Goal: Information Seeking & Learning: Understand process/instructions

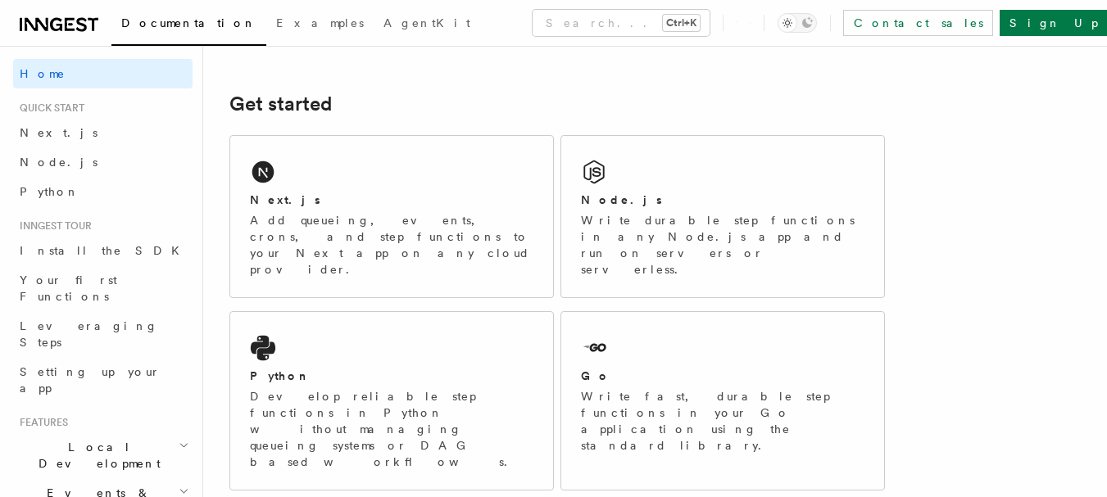
scroll to position [211, 0]
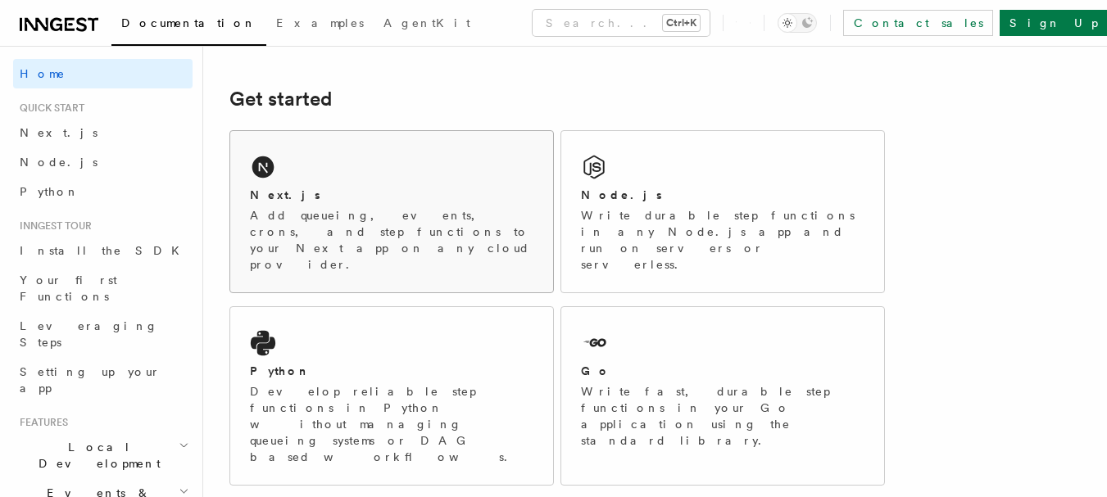
click at [279, 166] on div "Next.js Add queueing, events, crons, and step functions to your Next app on any…" at bounding box center [391, 211] width 323 height 161
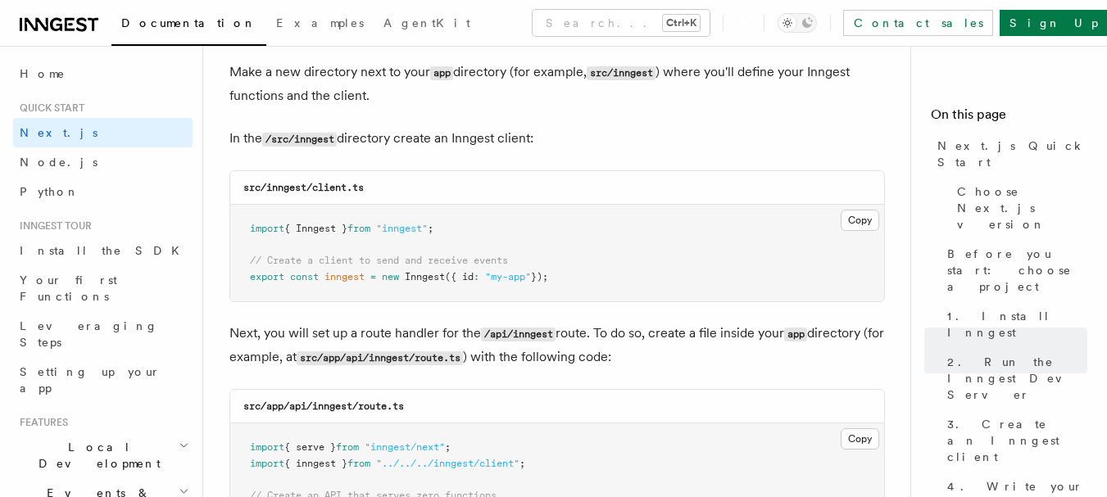
scroll to position [2049, 0]
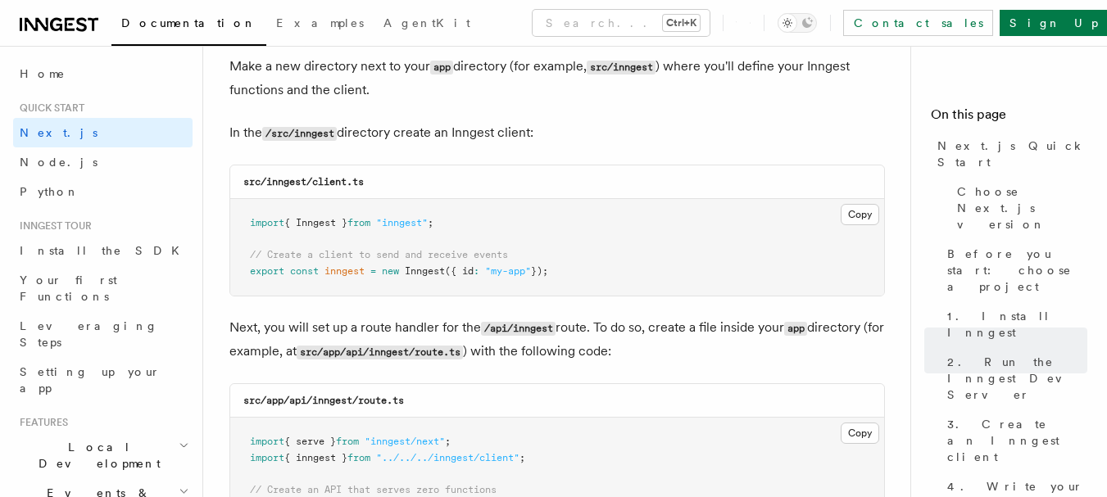
click at [860, 220] on button "Copy Copied" at bounding box center [860, 214] width 39 height 21
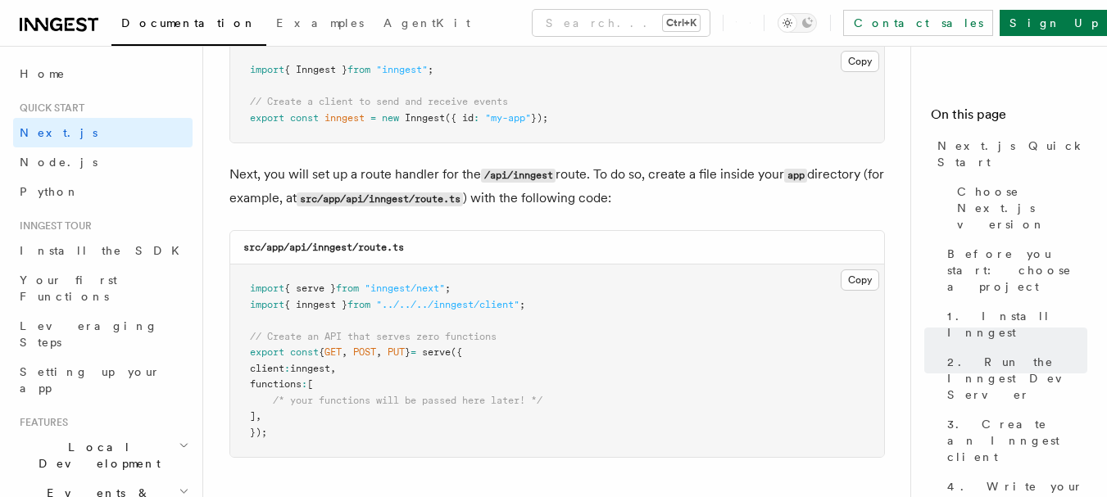
scroll to position [2203, 0]
click at [865, 279] on button "Copy Copied" at bounding box center [860, 279] width 39 height 21
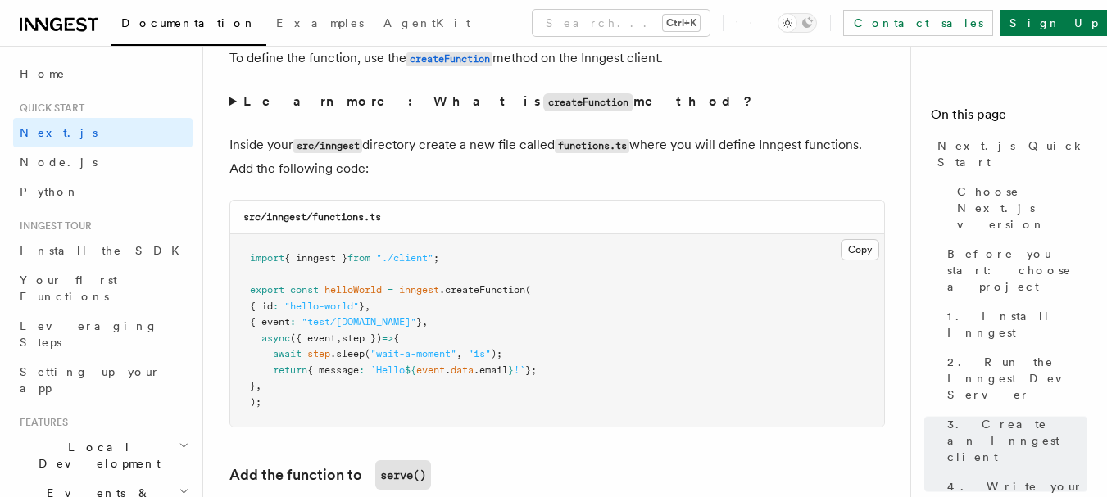
scroll to position [2841, 0]
click at [863, 251] on button "Copy Copied" at bounding box center [860, 248] width 39 height 21
click at [869, 252] on button "Copy Copied" at bounding box center [860, 248] width 39 height 21
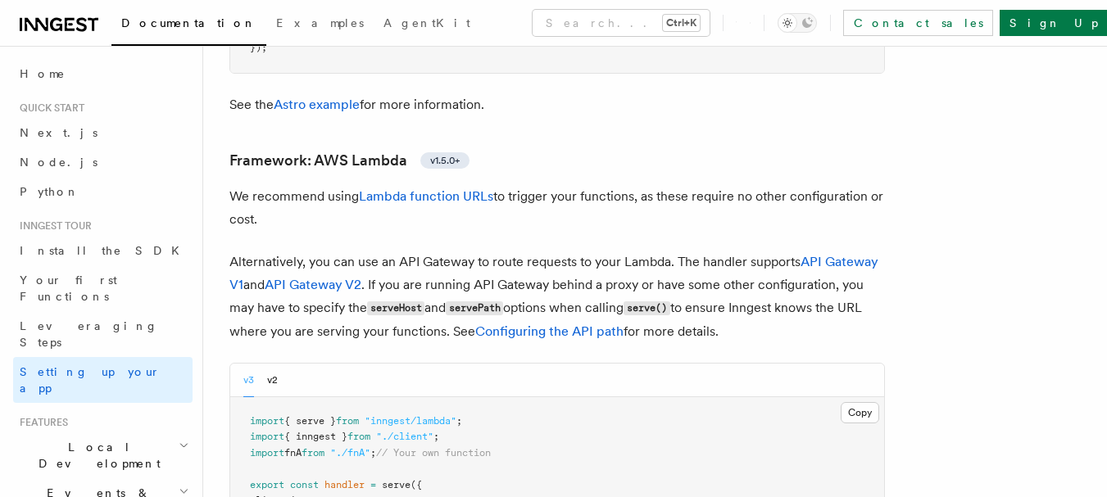
scroll to position [1840, 0]
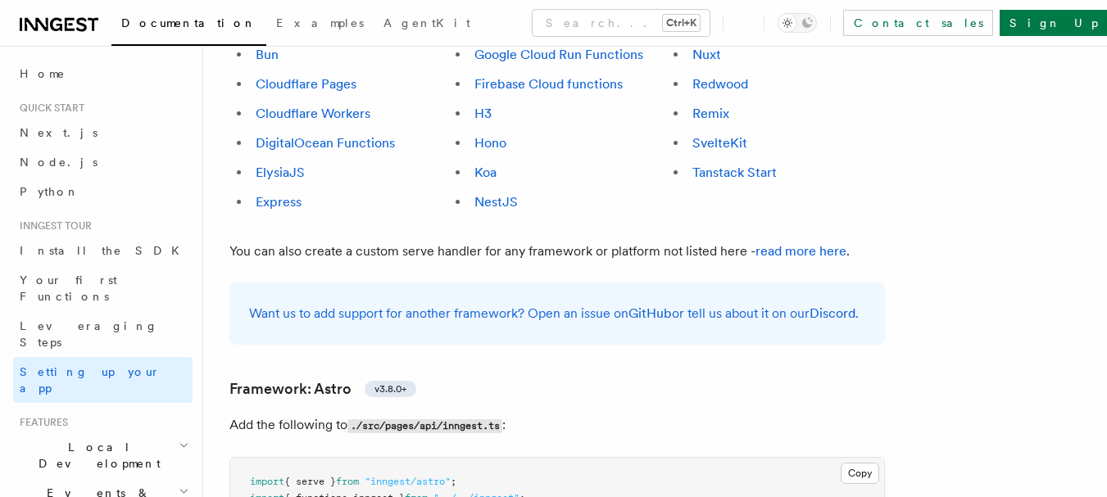
scroll to position [1424, 0]
